Goal: Feedback & Contribution: Submit feedback/report problem

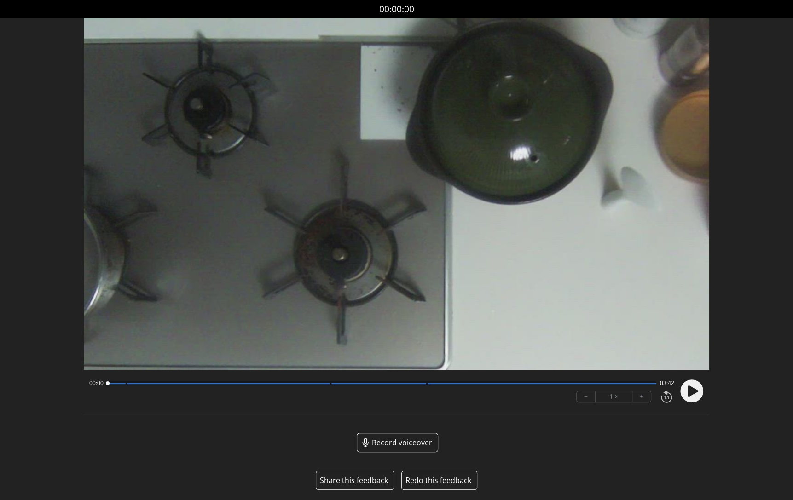
click at [359, 480] on button "Share this feedback" at bounding box center [354, 480] width 68 height 11
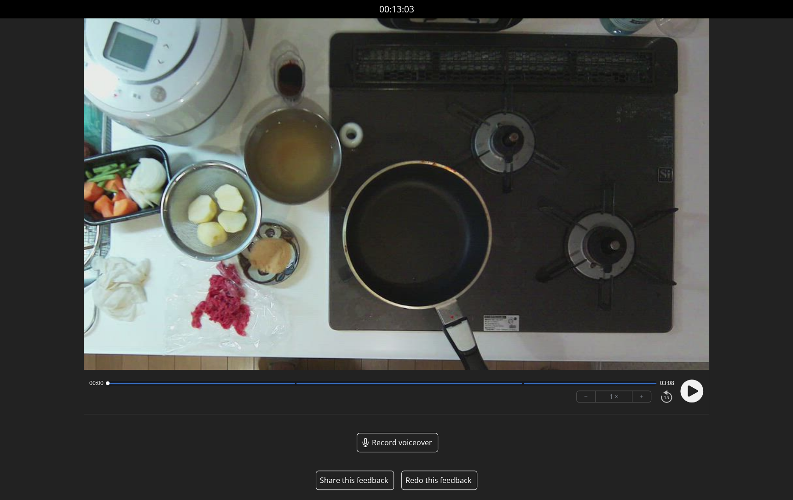
click at [348, 479] on button "Share this feedback" at bounding box center [354, 480] width 68 height 11
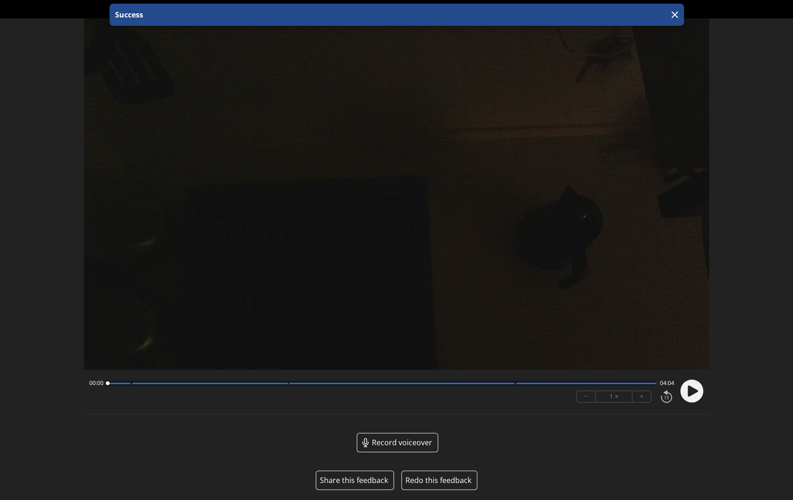
click at [364, 477] on button "Share this feedback" at bounding box center [354, 480] width 68 height 11
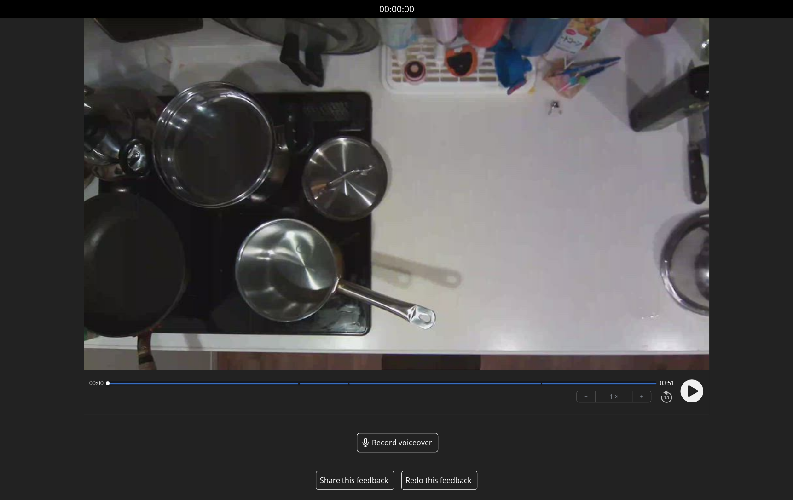
click at [359, 481] on button "Share this feedback" at bounding box center [354, 480] width 68 height 11
